Goal: Transaction & Acquisition: Download file/media

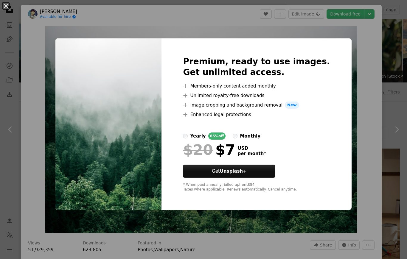
scroll to position [2228, 0]
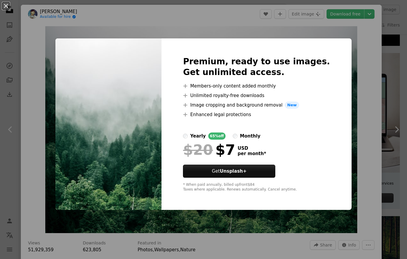
click at [358, 112] on div "An X shape Premium, ready to use images. Get unlimited access. A plus sign Memb…" at bounding box center [203, 129] width 407 height 259
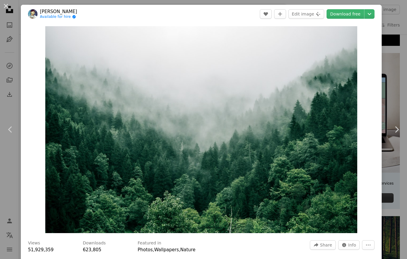
click at [4, 4] on button "An X shape" at bounding box center [5, 5] width 7 height 7
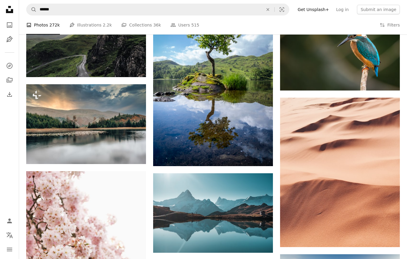
scroll to position [3777, 0]
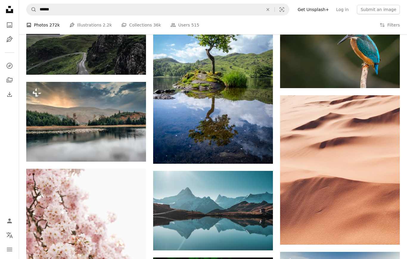
click at [225, 198] on img at bounding box center [213, 211] width 120 height 80
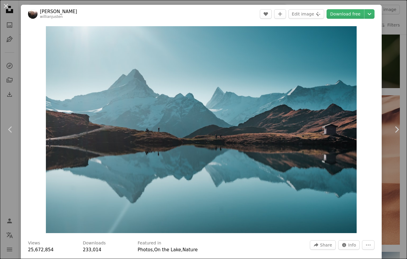
click at [241, 172] on img "Zoom in on this image" at bounding box center [201, 129] width 310 height 207
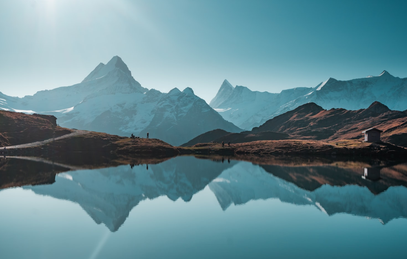
click at [244, 108] on img "Zoom out on this image" at bounding box center [203, 135] width 407 height 271
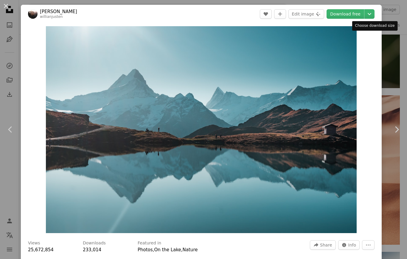
click at [377, 26] on div "Choose download size" at bounding box center [375, 26] width 46 height 10
click at [385, 26] on div "Choose download size" at bounding box center [375, 26] width 46 height 10
click at [378, 24] on div "Choose download size" at bounding box center [375, 26] width 46 height 10
click at [379, 24] on div "Choose download size" at bounding box center [375, 26] width 46 height 10
click at [373, 12] on icon "Chevron down" at bounding box center [369, 13] width 10 height 7
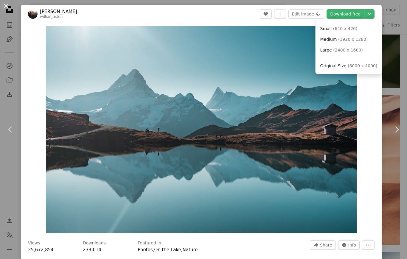
click at [355, 53] on link "Large ( 2400 x 1600 )" at bounding box center [349, 50] width 62 height 11
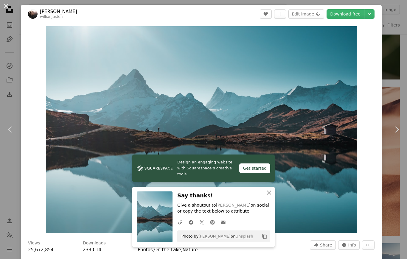
scroll to position [3, 0]
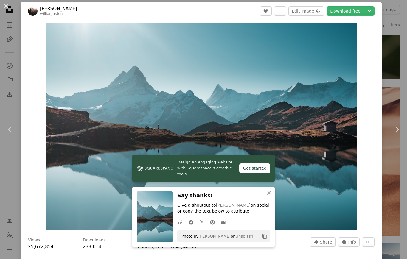
click at [8, 4] on button "An X shape" at bounding box center [5, 5] width 7 height 7
